Goal: Transaction & Acquisition: Purchase product/service

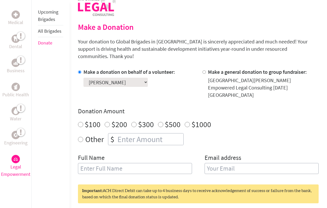
scroll to position [117, 0]
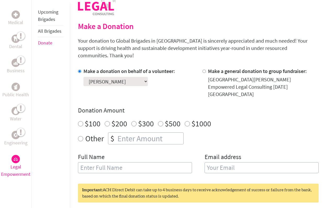
radio input "true"
click at [127, 133] on input "number" at bounding box center [150, 139] width 67 height 12
type input "1500"
click at [117, 162] on input "text" at bounding box center [135, 167] width 114 height 11
type input "[PERSON_NAME]"
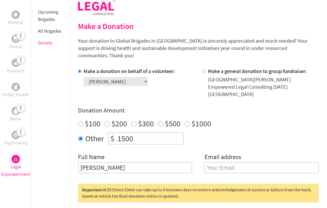
type input "[EMAIL_ADDRESS][DOMAIN_NAME]"
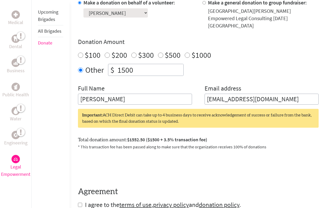
scroll to position [189, 0]
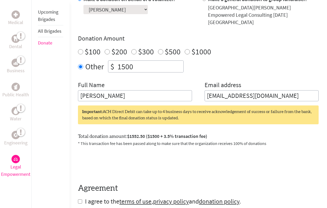
click at [78, 200] on input "checkbox" at bounding box center [80, 202] width 4 height 4
checkbox input "true"
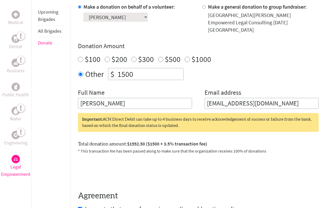
scroll to position [212, 0]
